Goal: Transaction & Acquisition: Purchase product/service

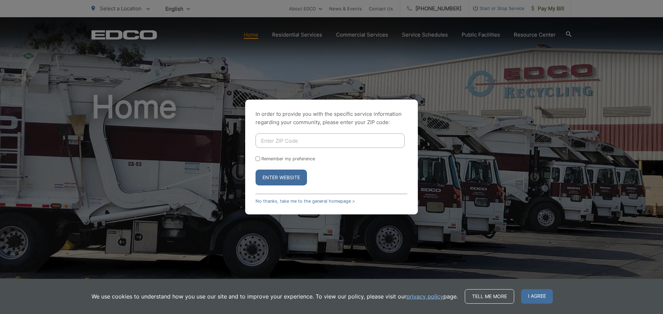
scroll to position [126, 0]
click at [275, 142] on input "Enter ZIP Code" at bounding box center [329, 141] width 149 height 14
type input "92081"
click at [258, 159] on input "Remember my preference" at bounding box center [257, 159] width 4 height 4
checkbox input "true"
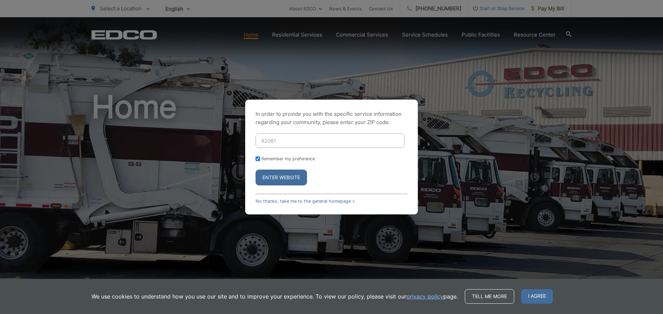
checkbox input "true"
click at [271, 177] on button "Enter Website" at bounding box center [280, 178] width 51 height 16
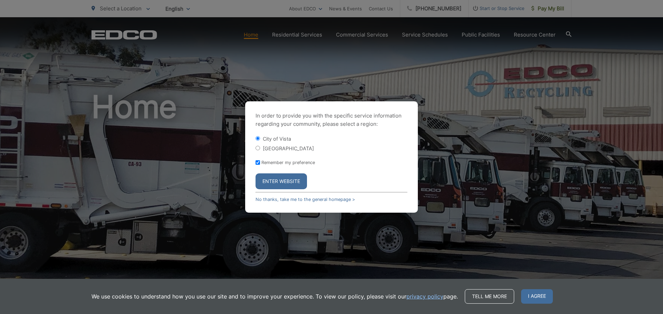
click at [287, 183] on button "Enter Website" at bounding box center [280, 182] width 51 height 16
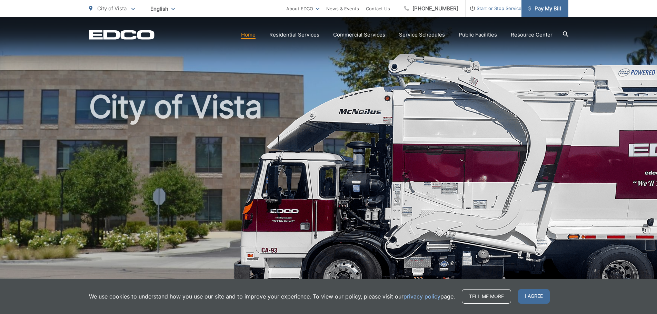
click at [552, 13] on link "Pay My Bill" at bounding box center [545, 8] width 47 height 17
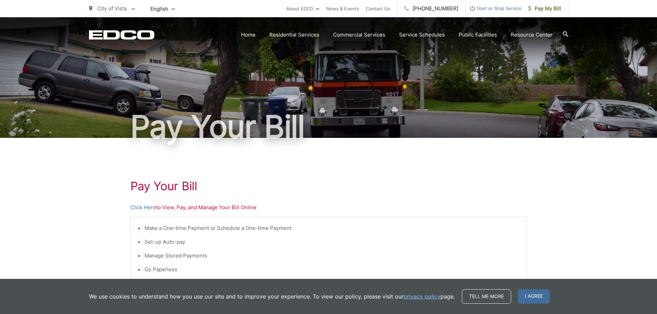
scroll to position [126, 0]
click at [551, 9] on span "Pay My Bill" at bounding box center [545, 8] width 33 height 8
click at [140, 209] on link "Click Here" at bounding box center [143, 208] width 26 height 8
